Goal: Information Seeking & Learning: Learn about a topic

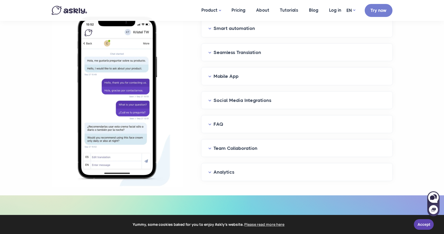
scroll to position [632, 0]
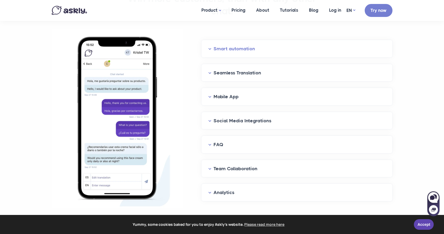
click at [230, 45] on button "Smart automation" at bounding box center [296, 49] width 177 height 8
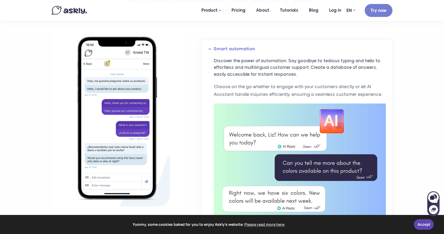
click at [232, 46] on button "Smart automation" at bounding box center [296, 49] width 177 height 8
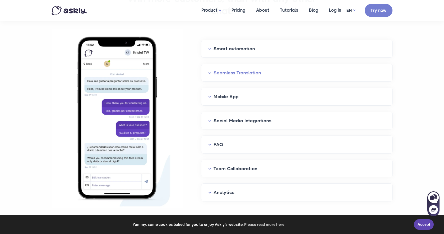
click at [234, 72] on button "Seamless Translation" at bounding box center [296, 73] width 177 height 8
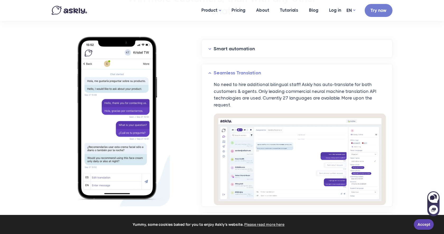
click at [234, 72] on button "Seamless Translation" at bounding box center [296, 73] width 177 height 8
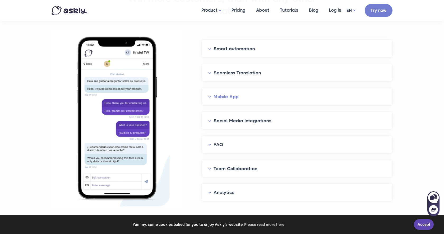
click at [236, 97] on button "Mobile App" at bounding box center [296, 96] width 177 height 8
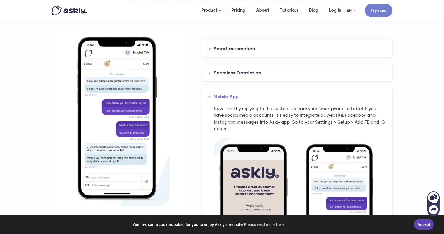
click at [236, 97] on button "Mobile App" at bounding box center [296, 96] width 177 height 8
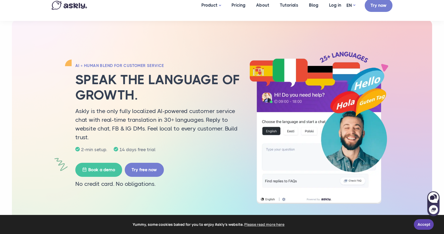
scroll to position [0, 0]
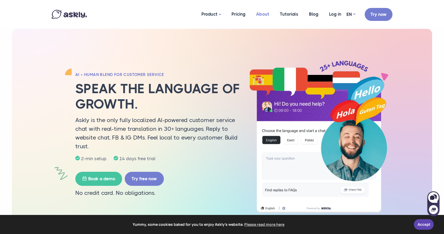
click at [261, 14] on link "About" at bounding box center [263, 14] width 24 height 26
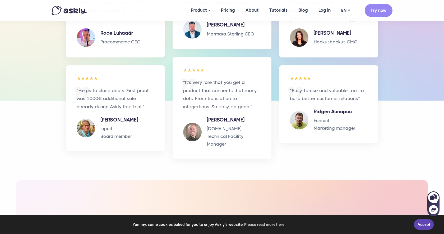
scroll to position [757, 0]
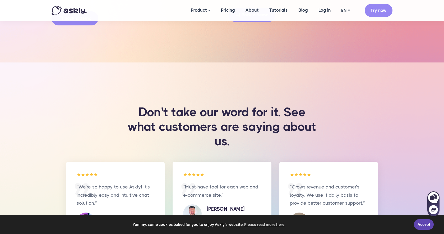
click at [77, 13] on img at bounding box center [69, 10] width 35 height 9
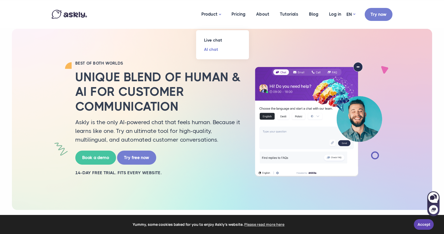
click at [213, 49] on link "AI chat" at bounding box center [222, 49] width 53 height 9
click at [213, 48] on link "AI chat" at bounding box center [222, 49] width 53 height 9
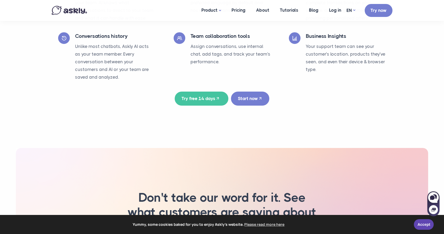
scroll to position [933, 0]
